Goal: Information Seeking & Learning: Learn about a topic

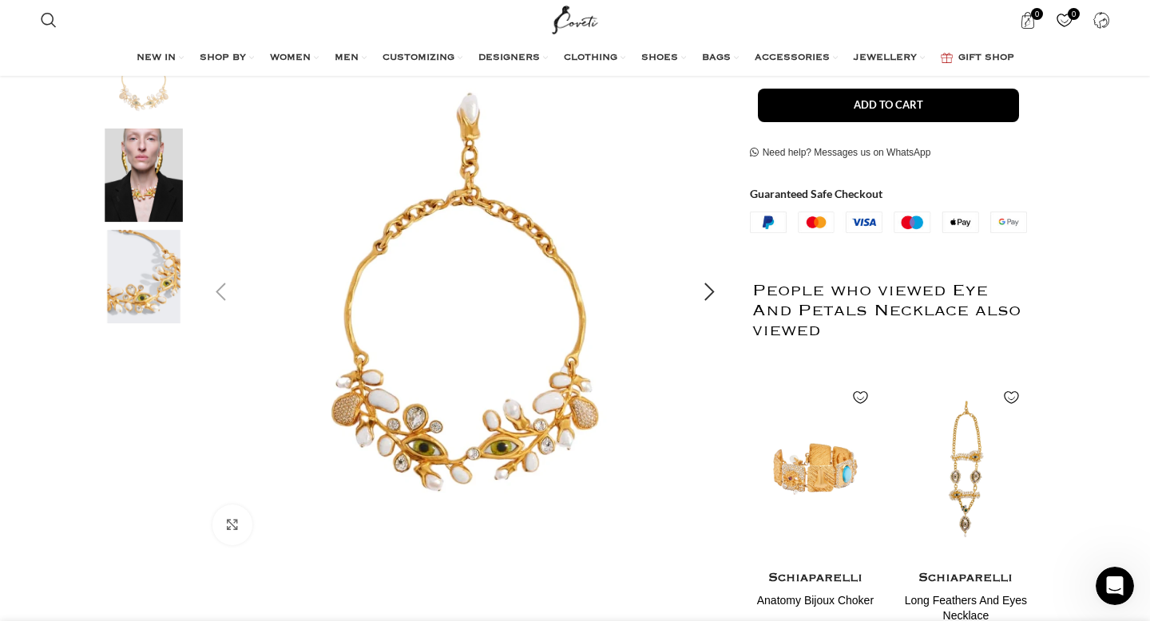
scroll to position [315, 0]
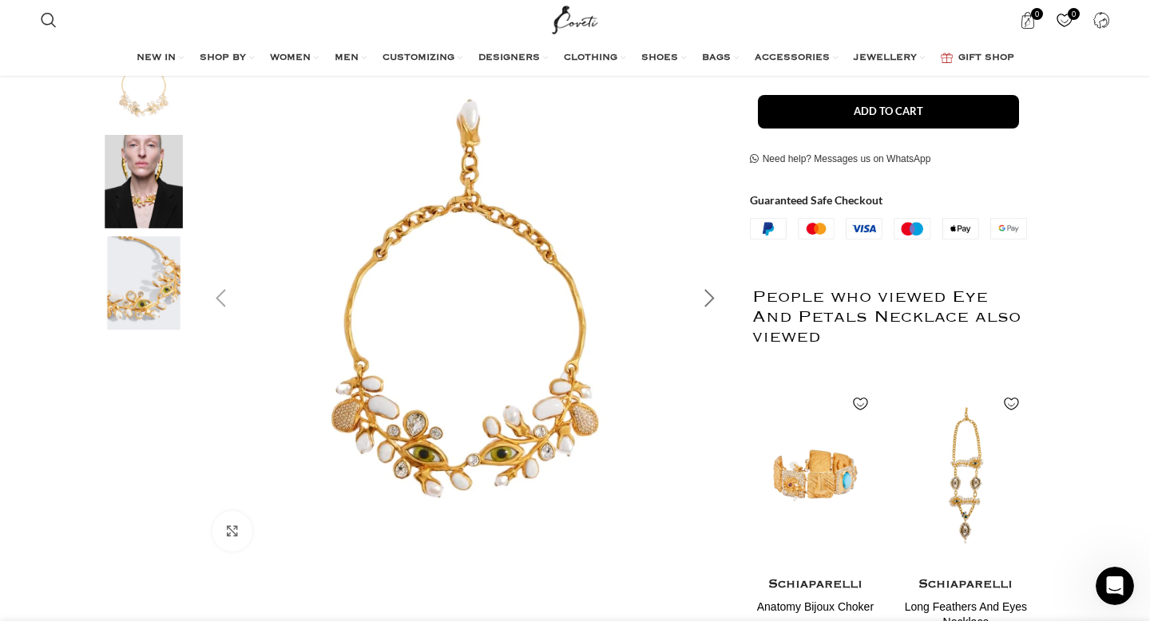
click at [712, 299] on div "Next slide" at bounding box center [710, 299] width 40 height 40
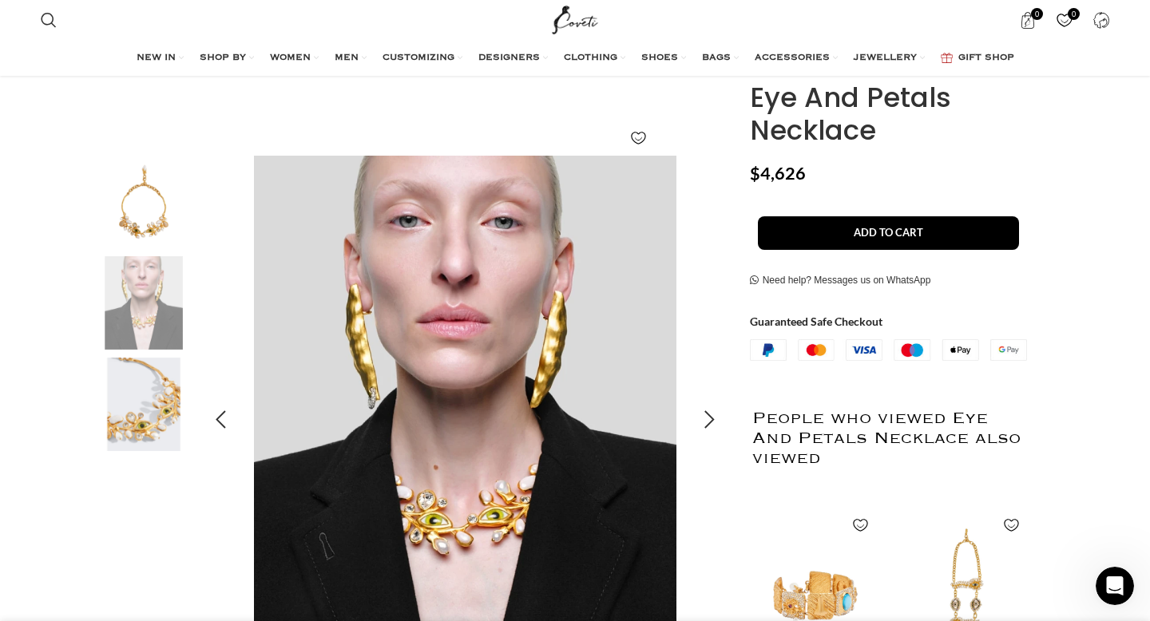
scroll to position [0, 672]
click at [163, 323] on img "2 / 3" at bounding box center [143, 302] width 97 height 93
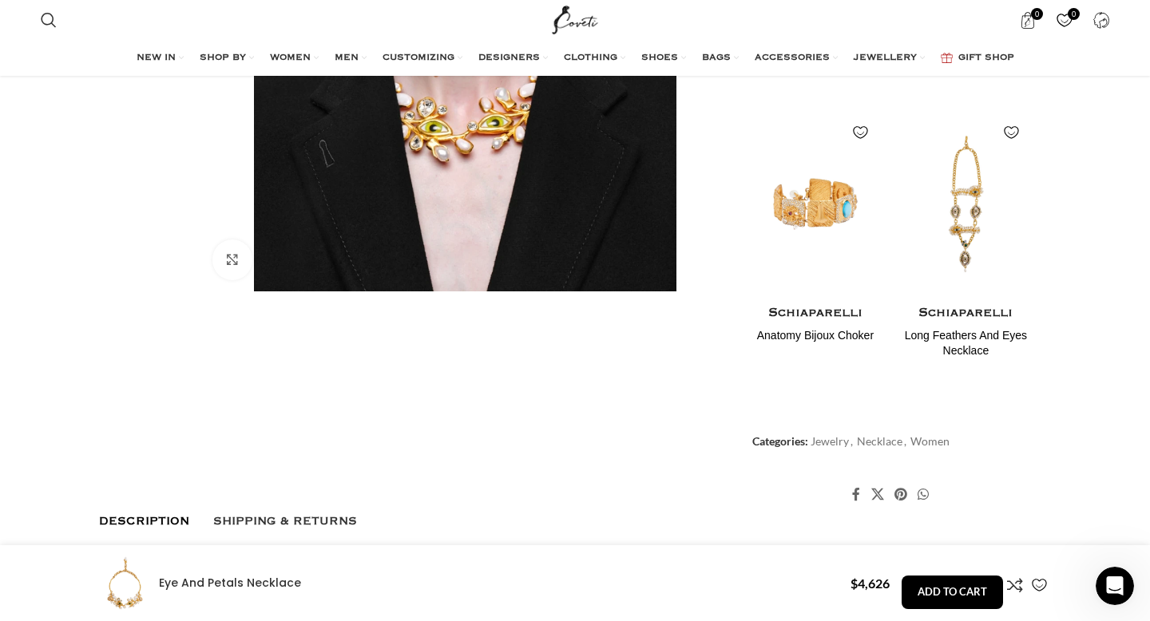
scroll to position [589, 0]
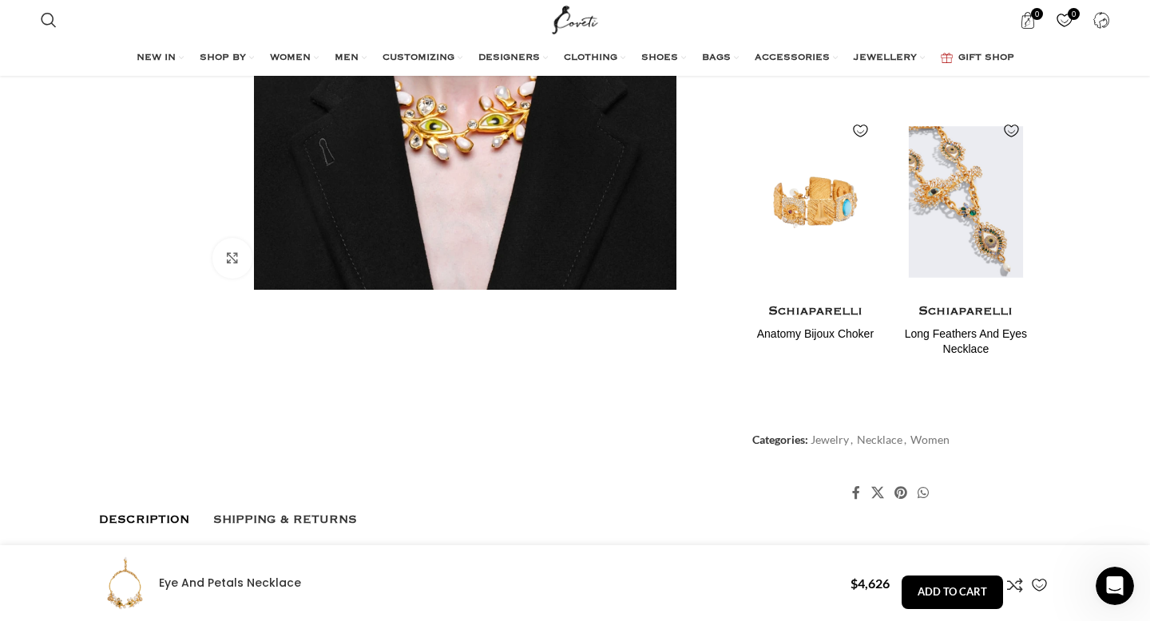
click at [980, 201] on img "2 / 2" at bounding box center [966, 202] width 130 height 197
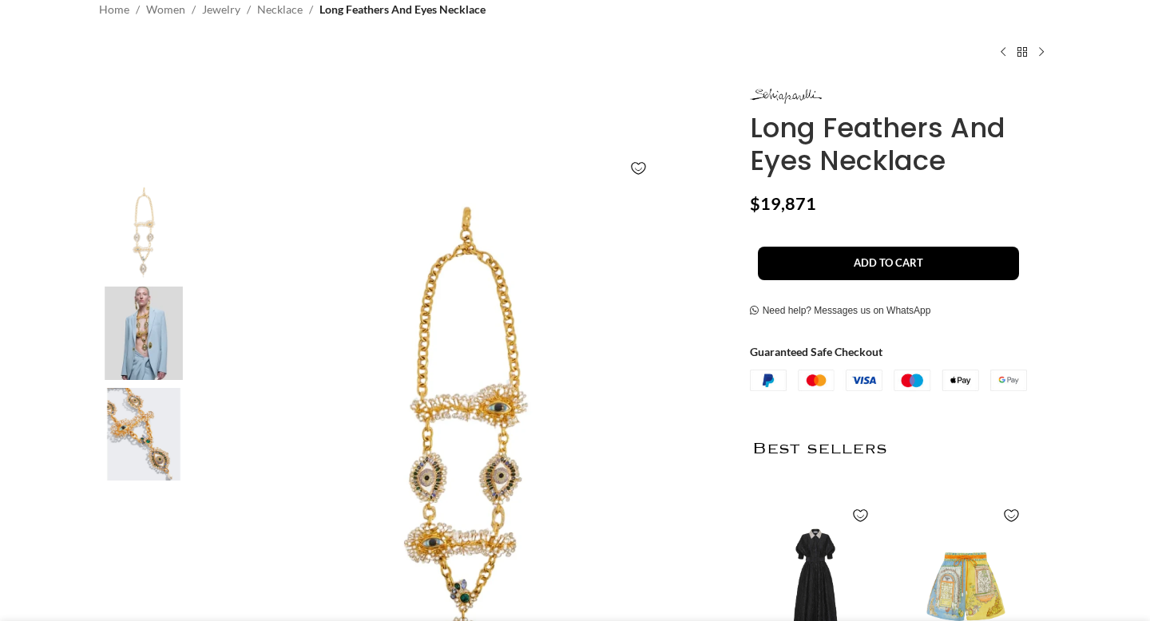
scroll to position [165, 0]
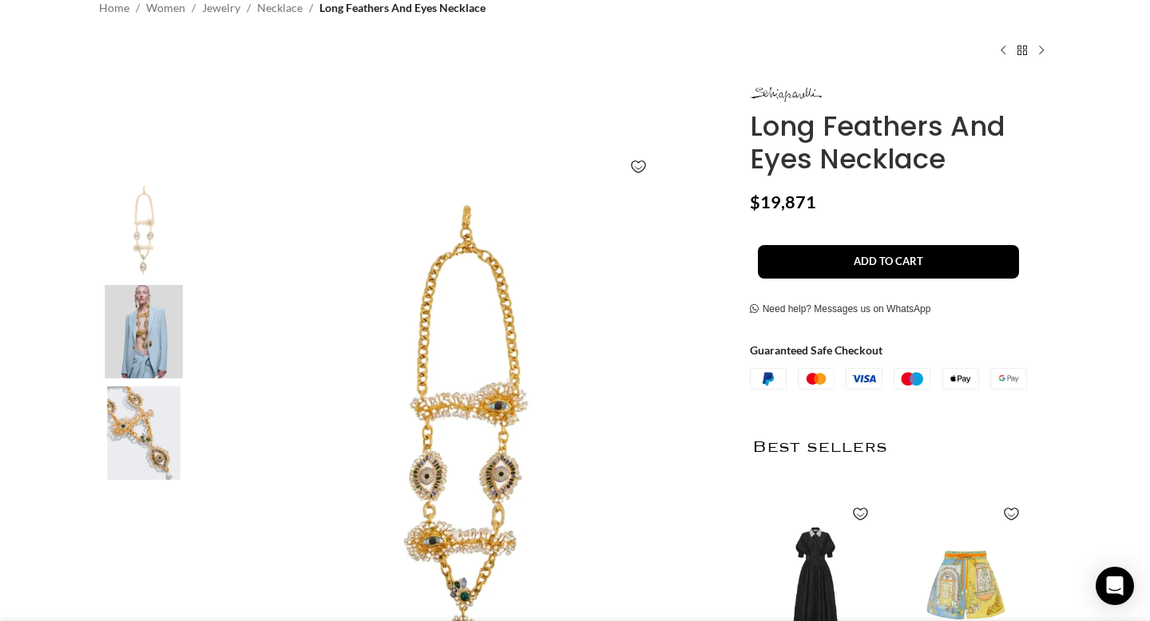
click at [166, 344] on img "2 / 3" at bounding box center [143, 331] width 97 height 93
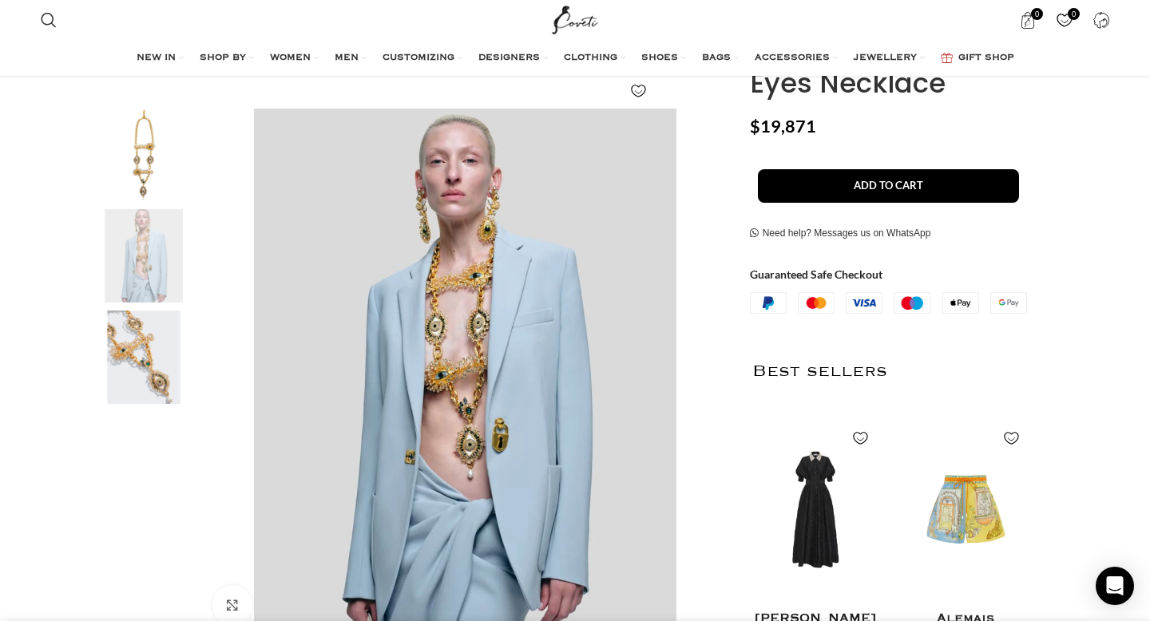
scroll to position [0, 168]
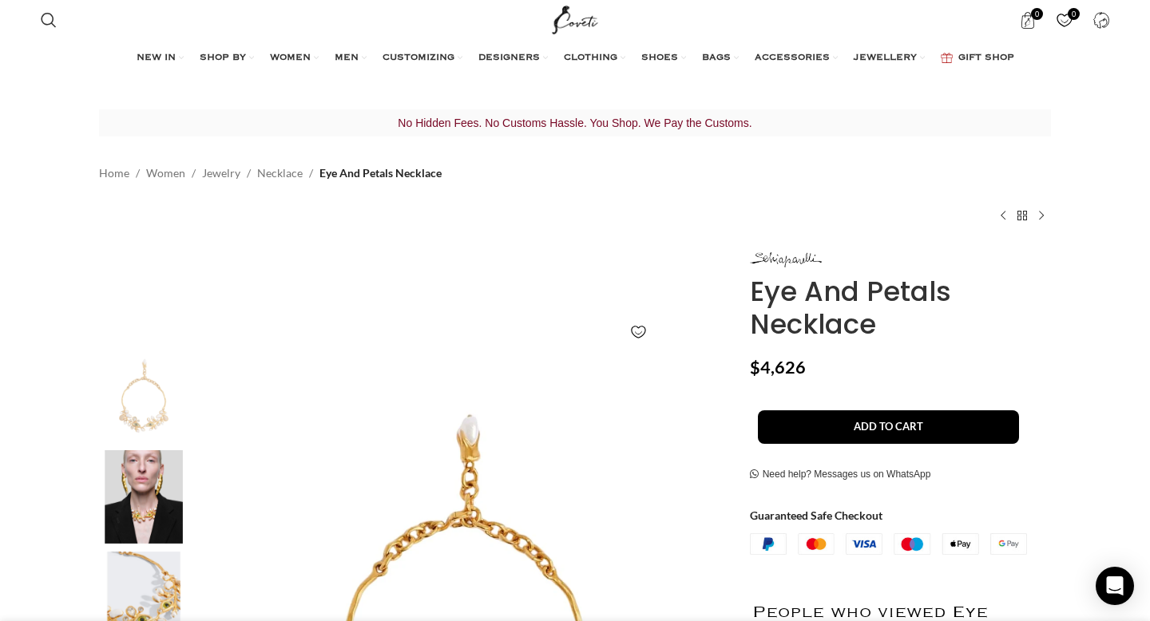
scroll to position [0, 336]
